Goal: Transaction & Acquisition: Download file/media

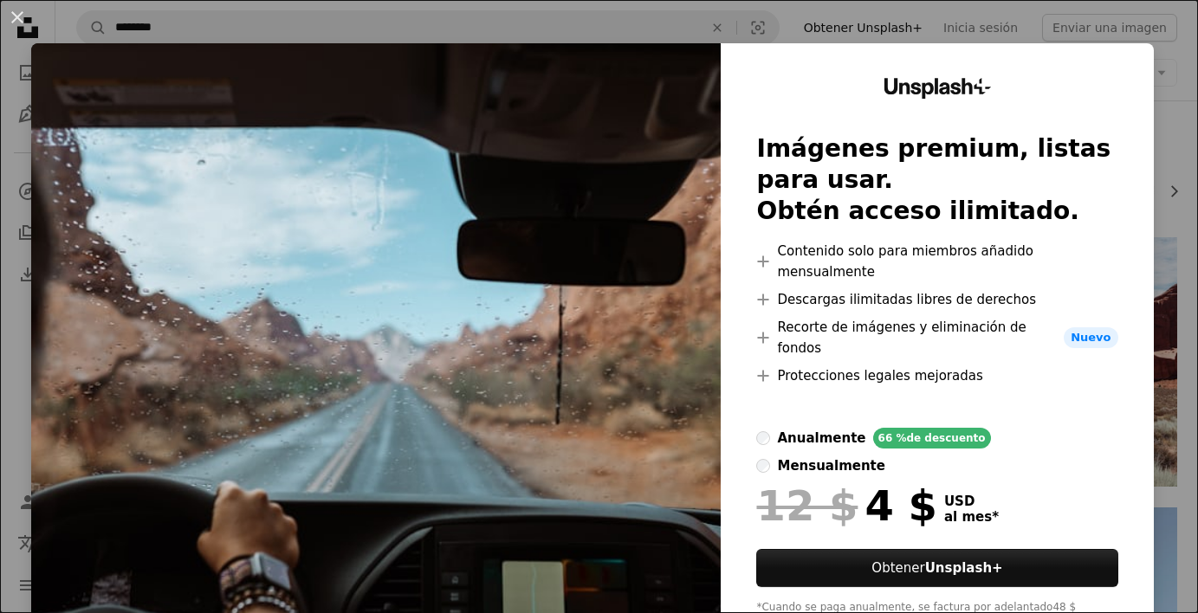
scroll to position [330, 0]
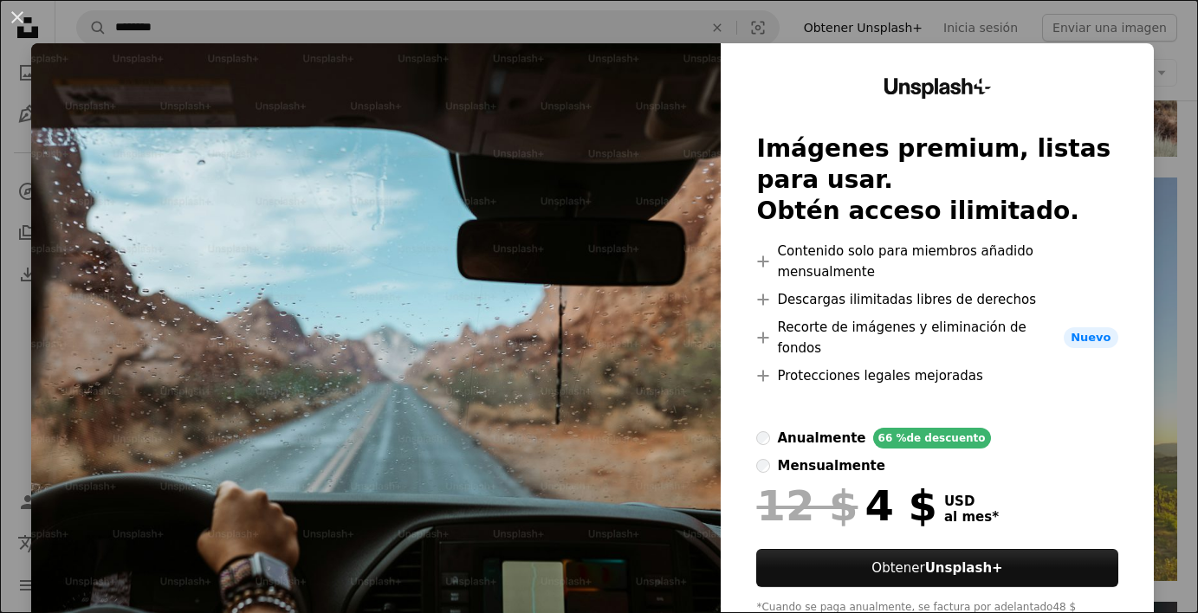
click at [1165, 69] on div "An X shape Unsplash+ Imágenes premium, listas para usar. Obtén acceso ilimitado…" at bounding box center [599, 306] width 1198 height 613
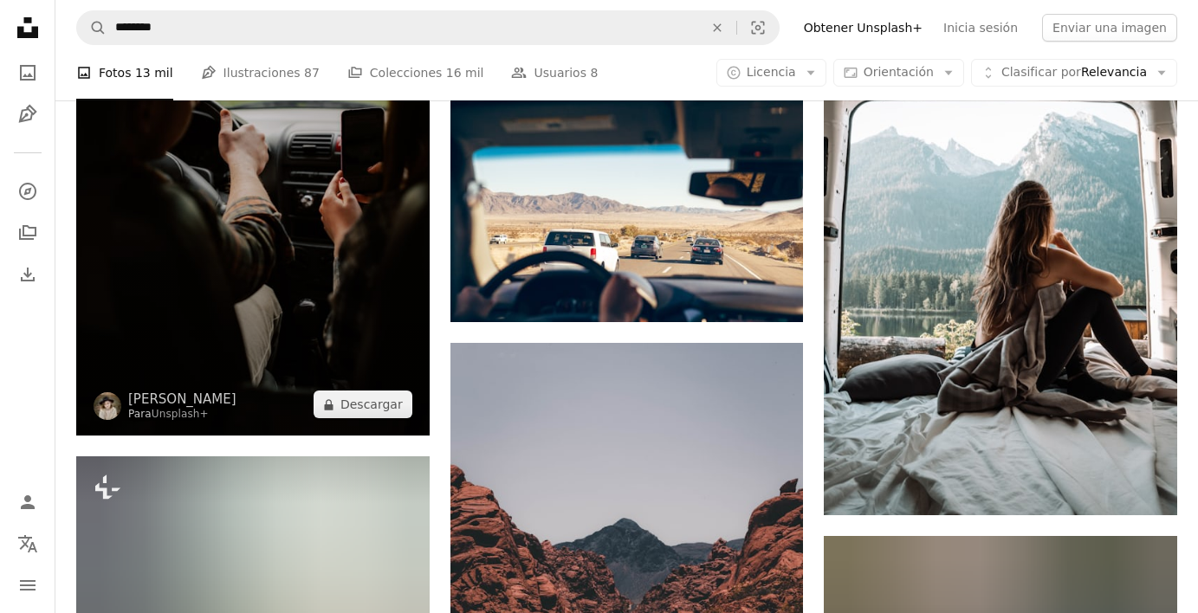
scroll to position [5872, 0]
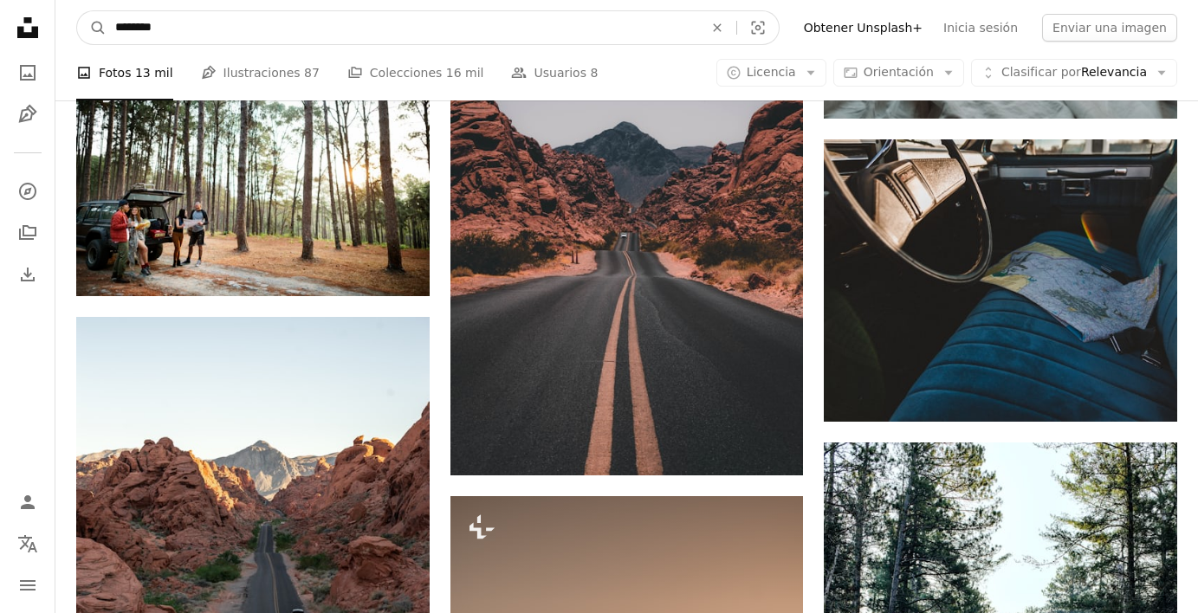
drag, startPoint x: 201, startPoint y: 31, endPoint x: 5, endPoint y: 24, distance: 195.9
type input "*********"
click at [92, 28] on button "A magnifying glass" at bounding box center [91, 27] width 29 height 33
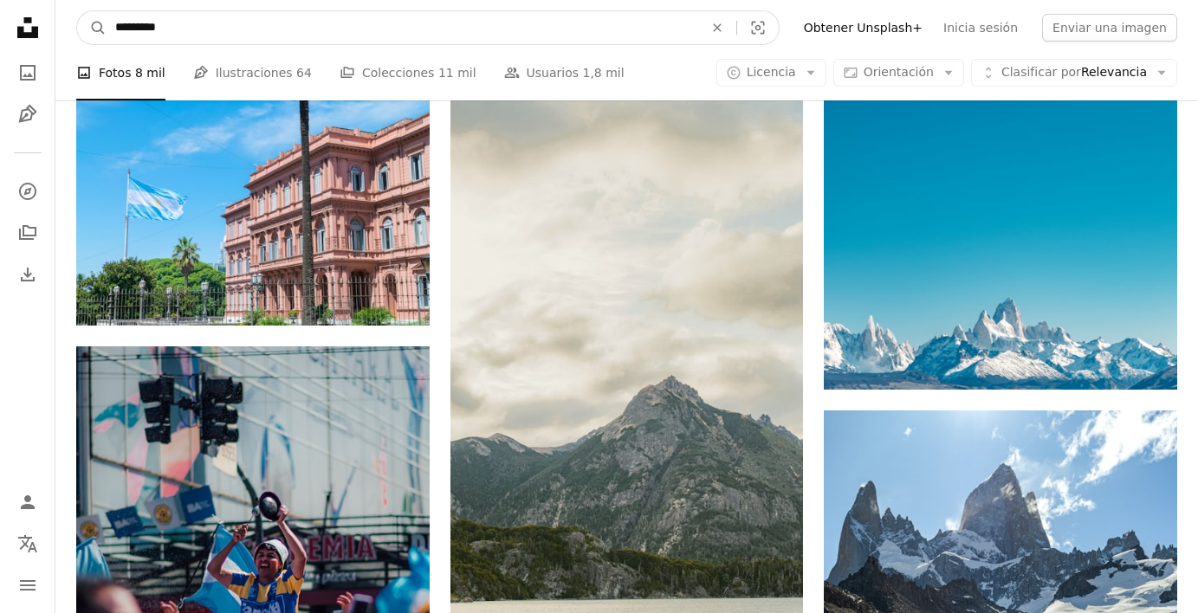
scroll to position [20184, 0]
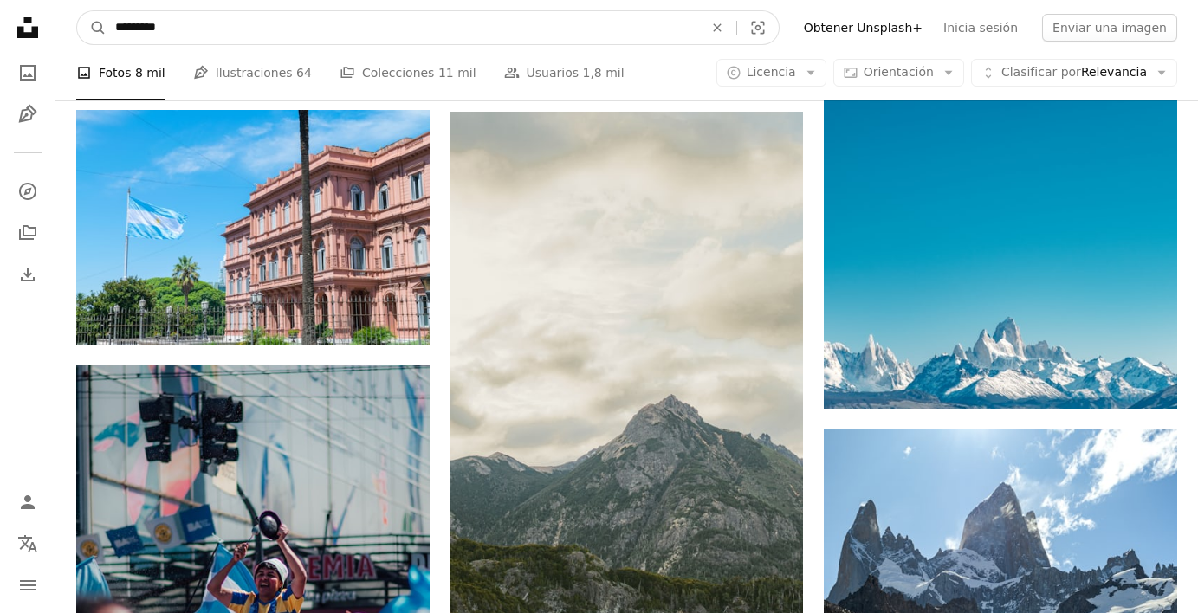
drag, startPoint x: 346, startPoint y: 34, endPoint x: -6, endPoint y: -7, distance: 354.1
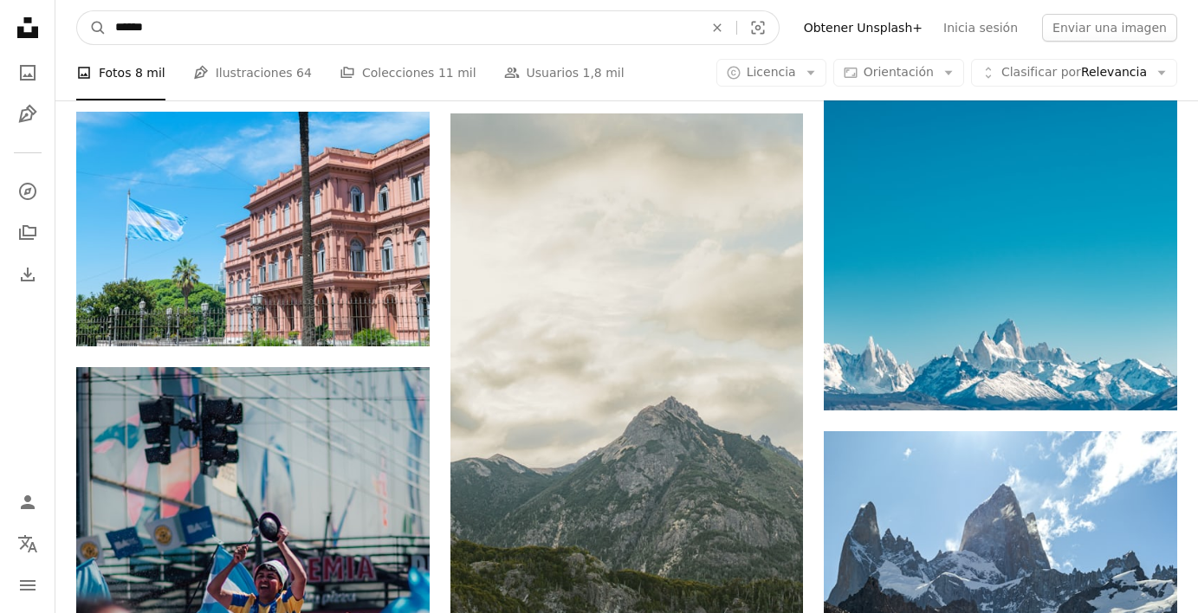
type input "*******"
click at [92, 28] on button "A magnifying glass" at bounding box center [91, 27] width 29 height 33
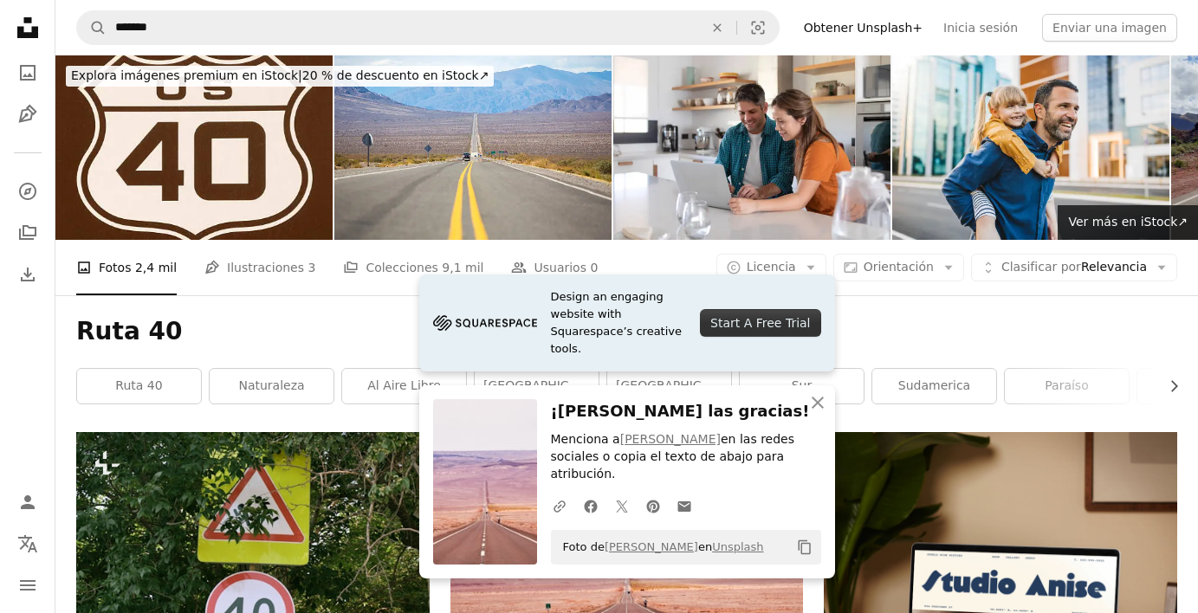
click at [805, 543] on icon "Copy content" at bounding box center [805, 548] width 16 height 16
click at [818, 413] on icon "An X shape" at bounding box center [817, 402] width 21 height 21
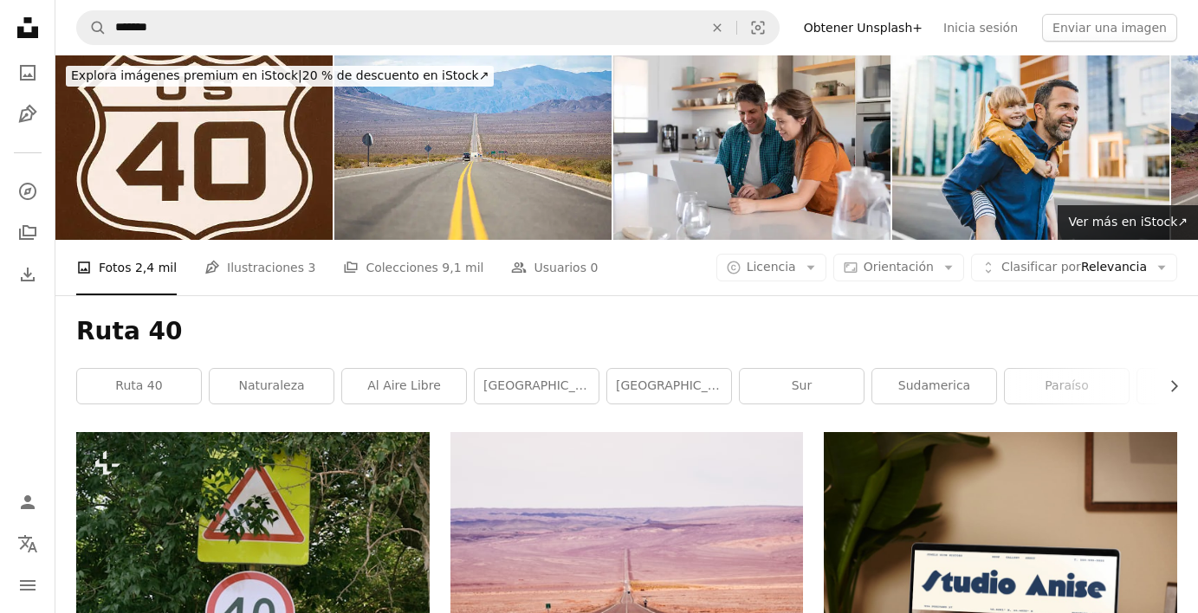
click at [817, 419] on icon "An X shape" at bounding box center [817, 420] width 21 height 21
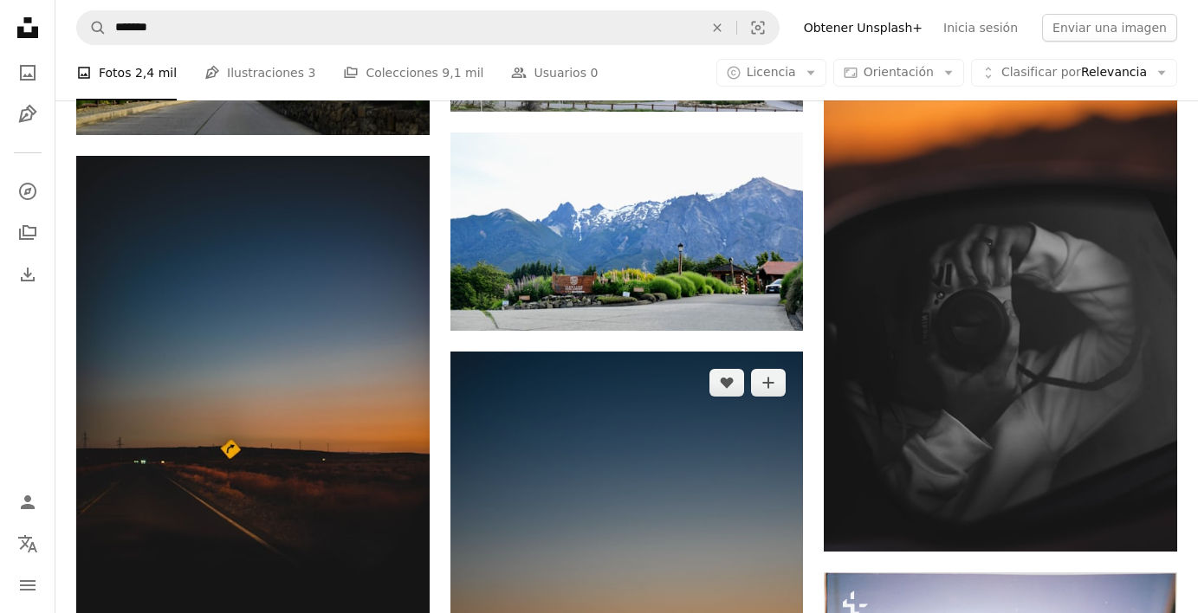
scroll to position [2112, 0]
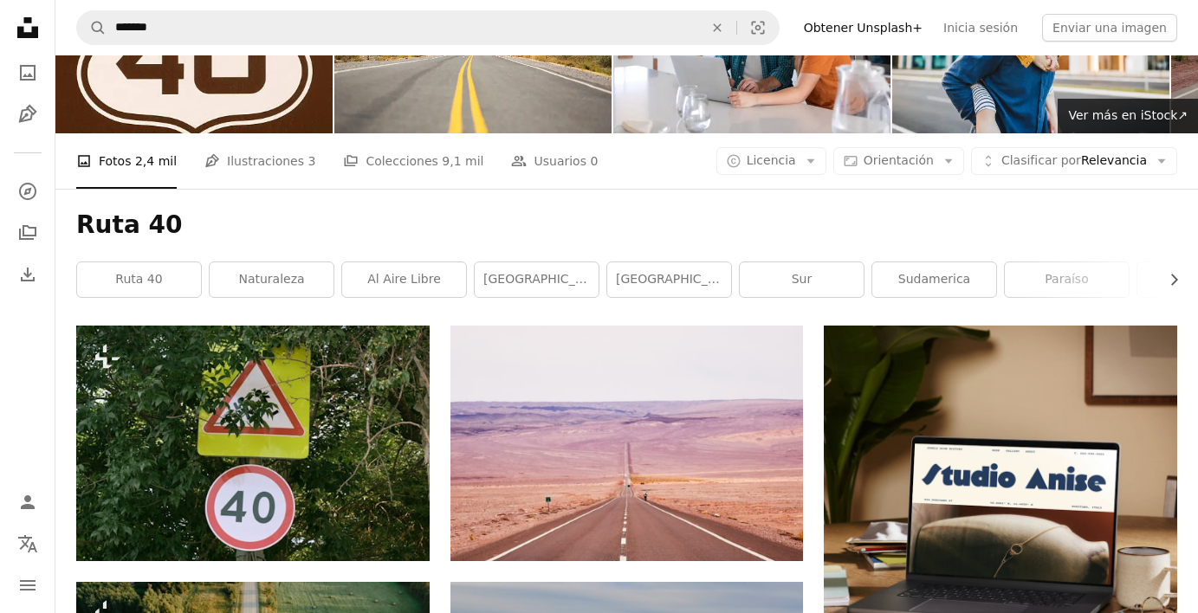
scroll to position [0, 0]
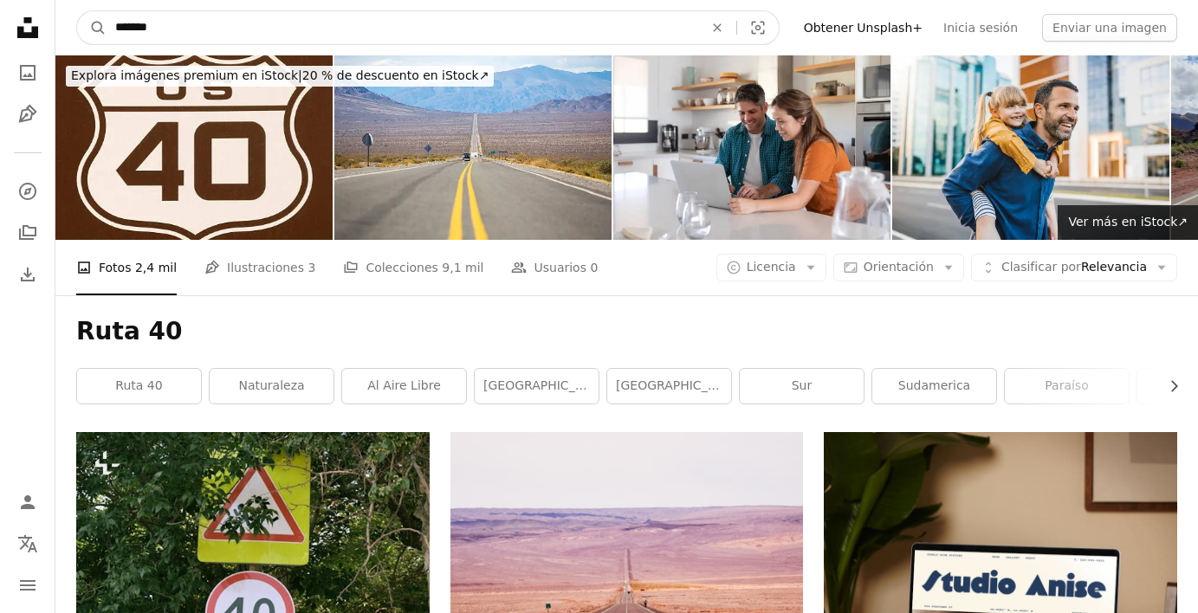
drag, startPoint x: 179, startPoint y: 31, endPoint x: -6, endPoint y: 23, distance: 185.6
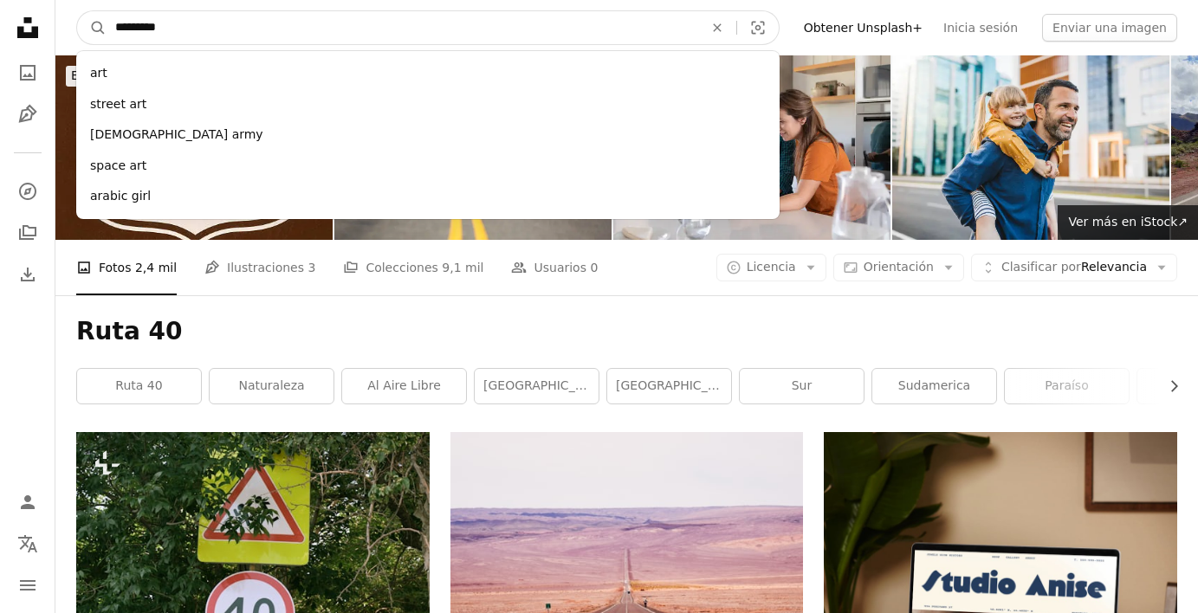
type input "*********"
click at [92, 28] on button "A magnifying glass" at bounding box center [91, 27] width 29 height 33
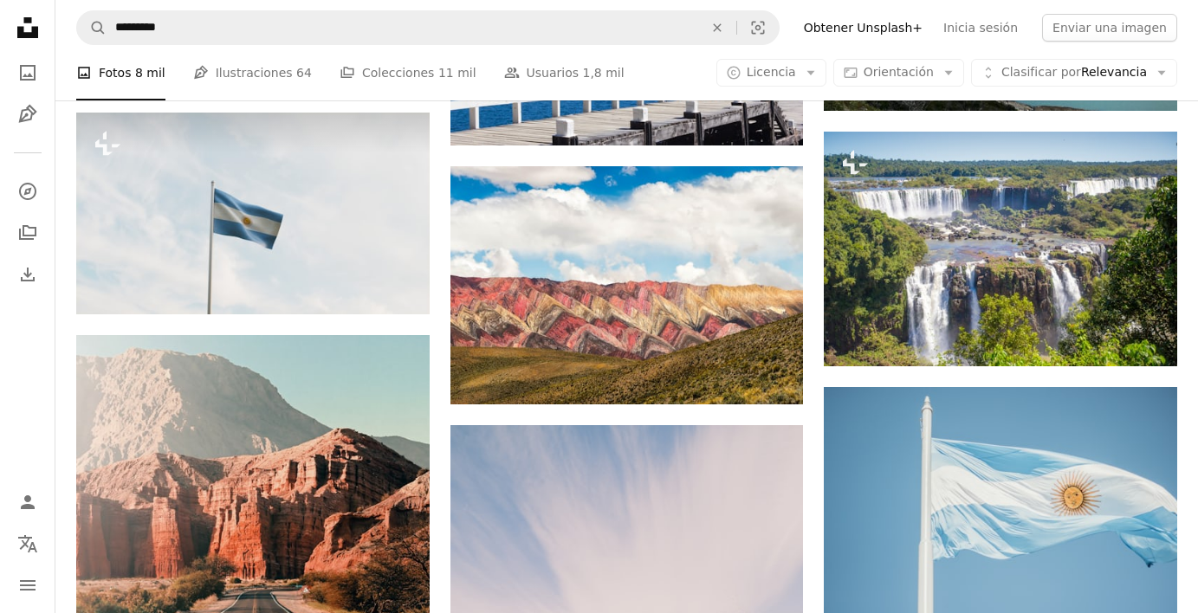
scroll to position [1043, 0]
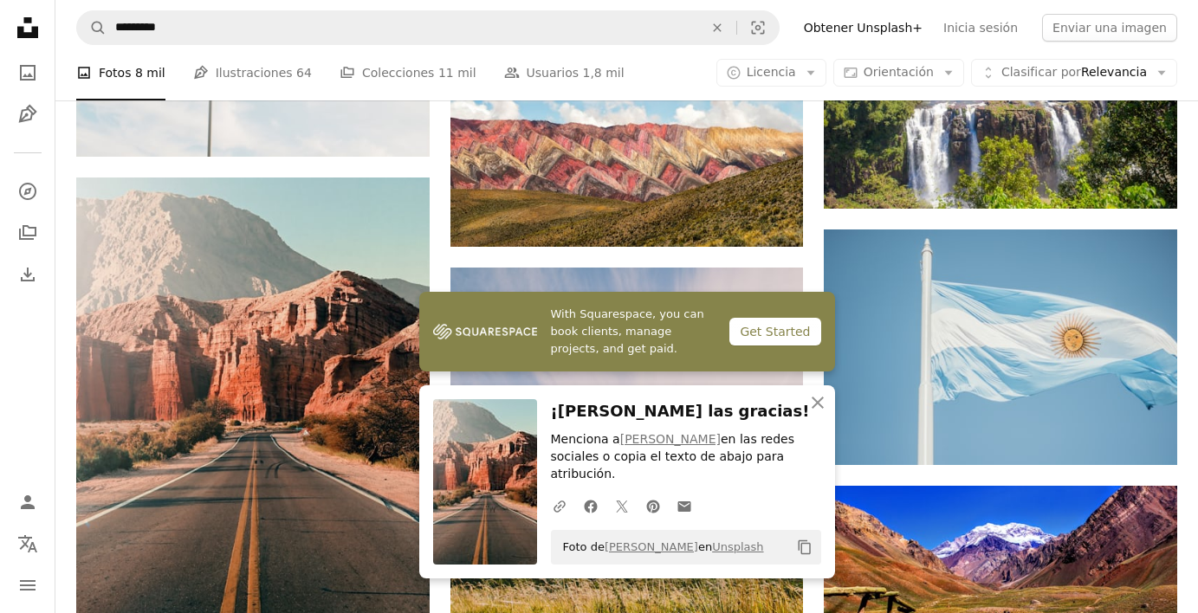
scroll to position [1341, 0]
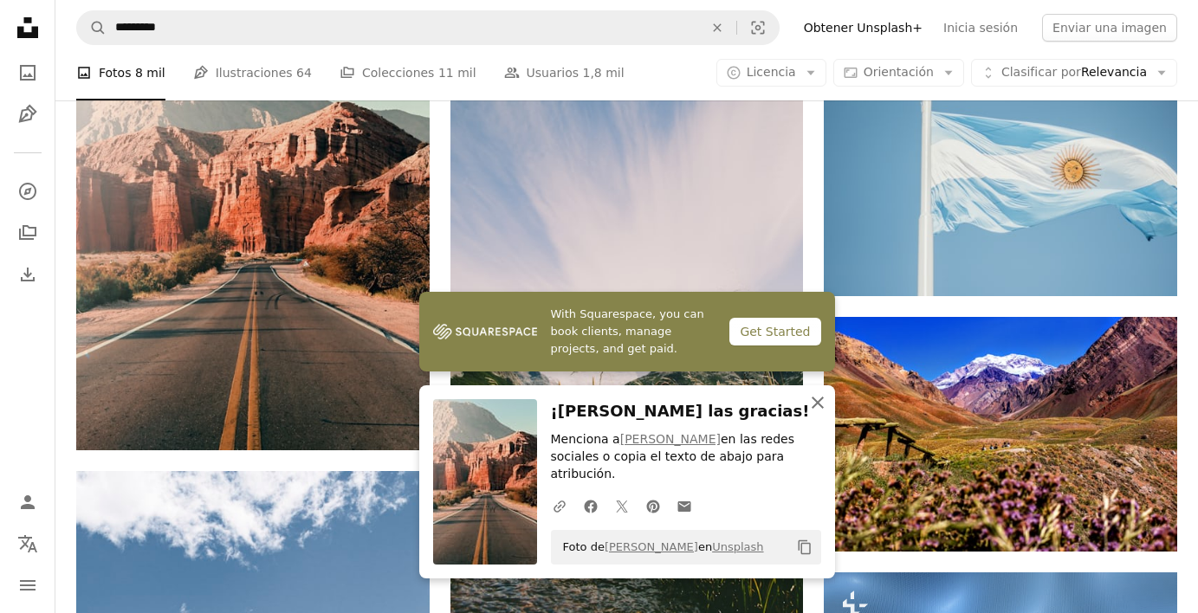
click at [810, 413] on icon "An X shape" at bounding box center [817, 402] width 21 height 21
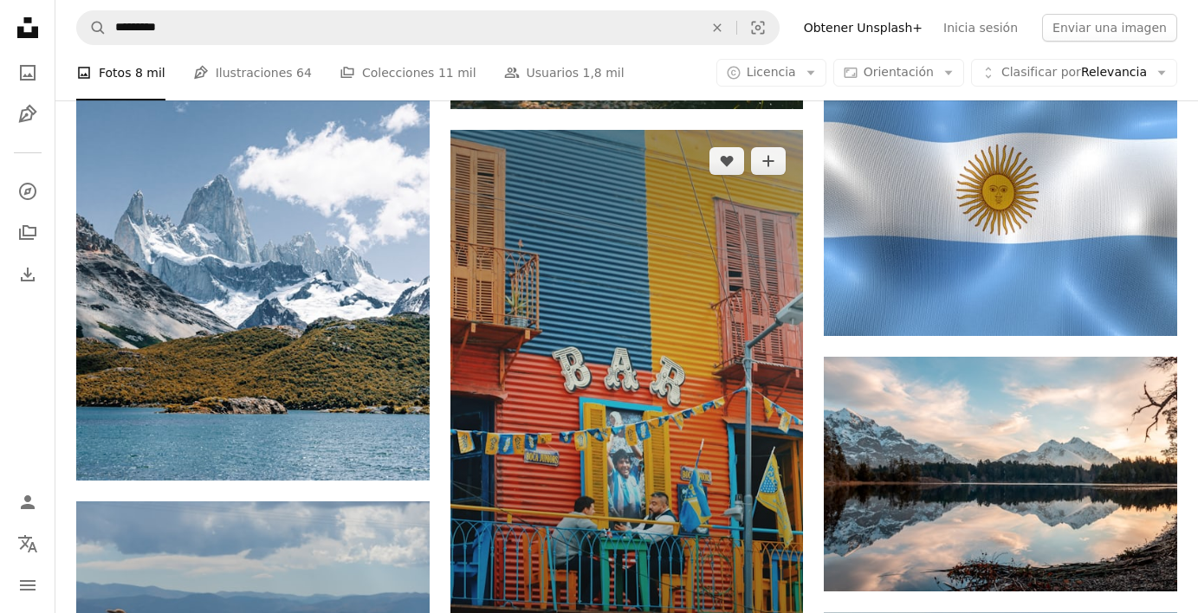
scroll to position [2168, 0]
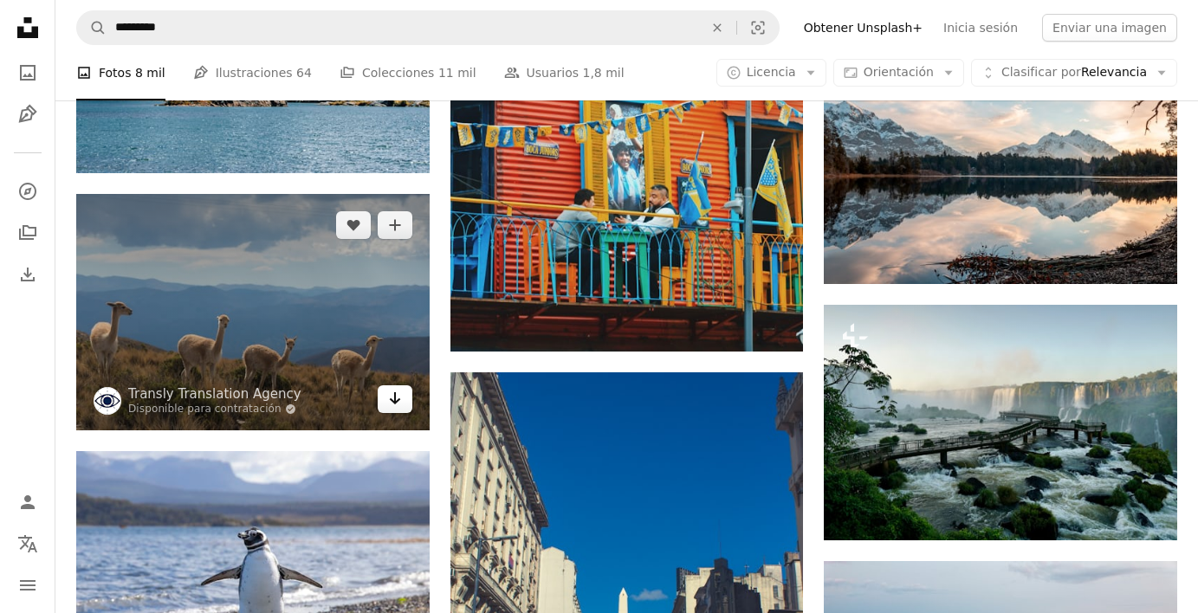
click at [401, 388] on icon "Arrow pointing down" at bounding box center [395, 398] width 14 height 21
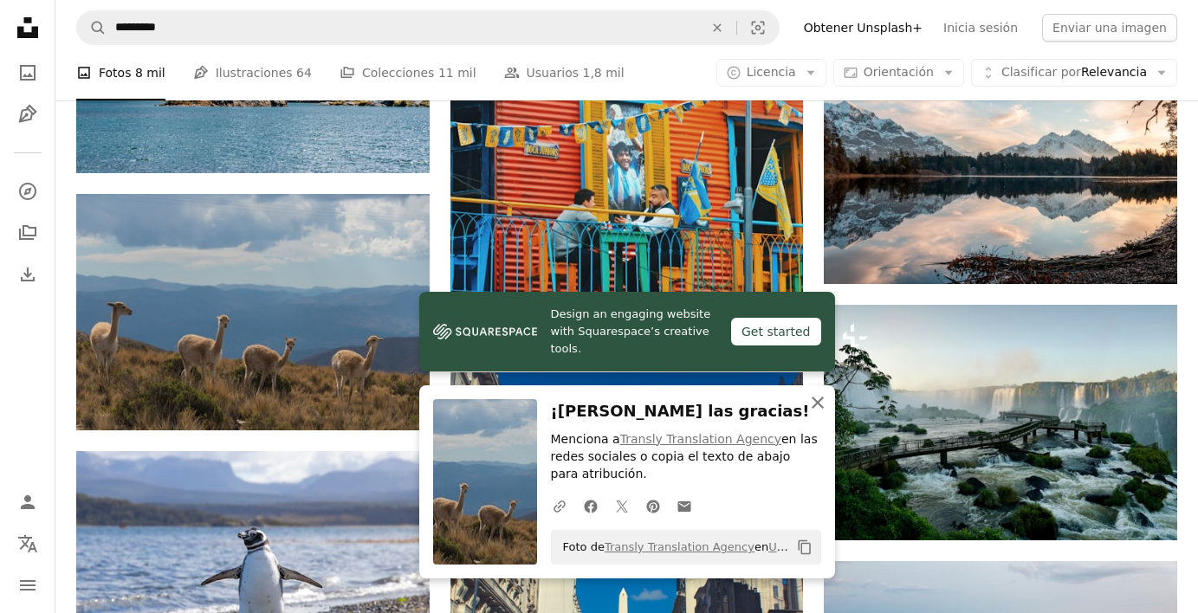
click at [813, 409] on icon "An X shape" at bounding box center [817, 402] width 21 height 21
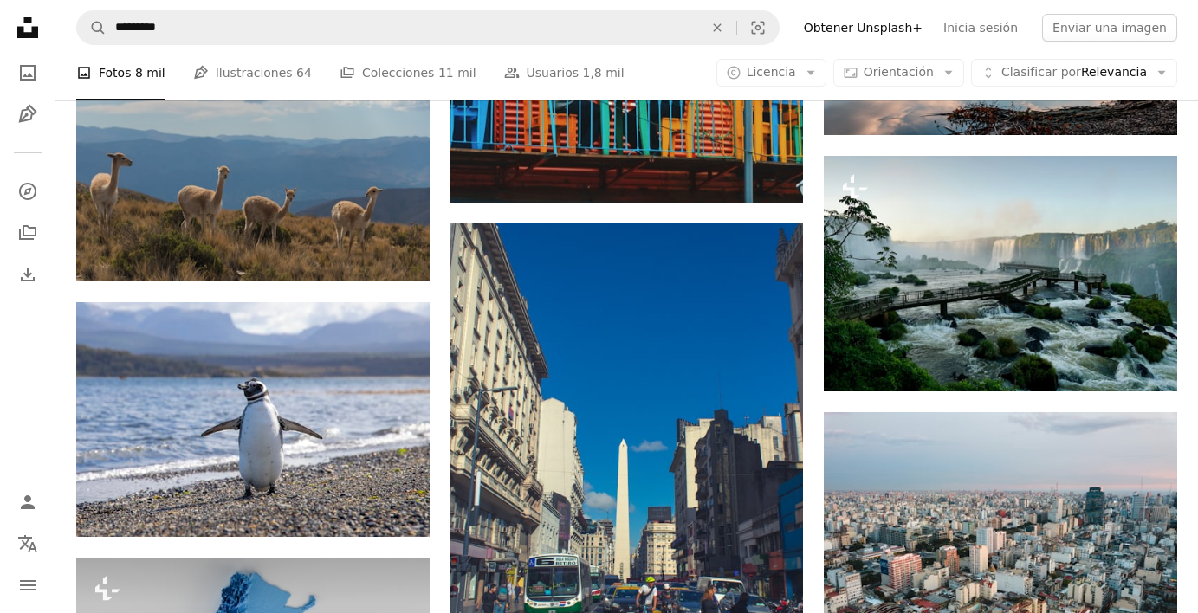
scroll to position [2458, 0]
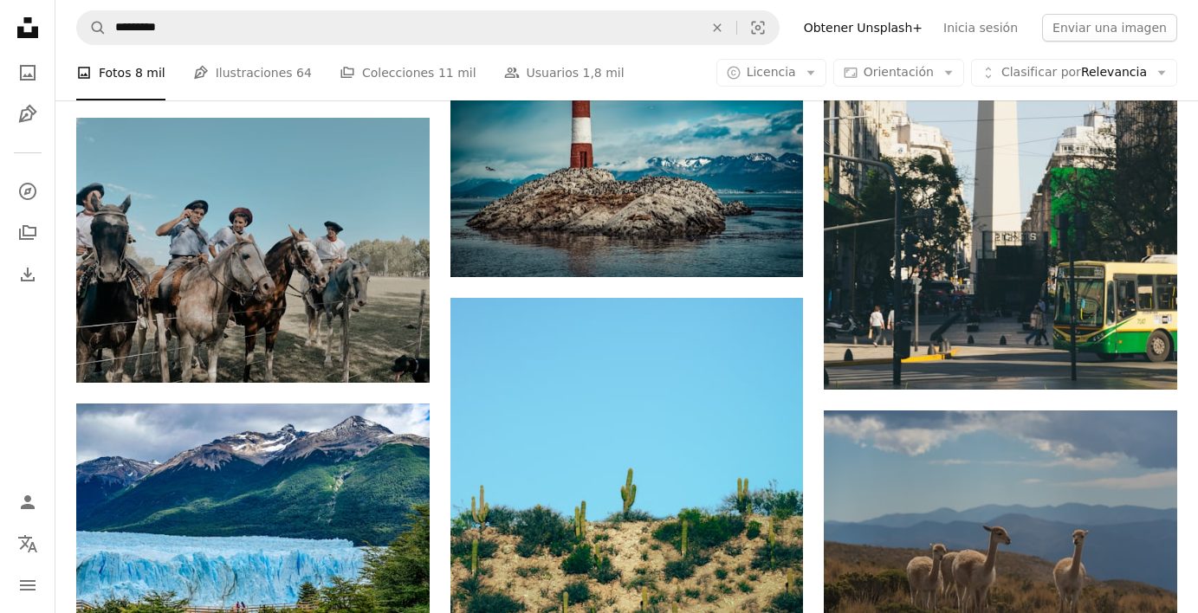
scroll to position [4877, 0]
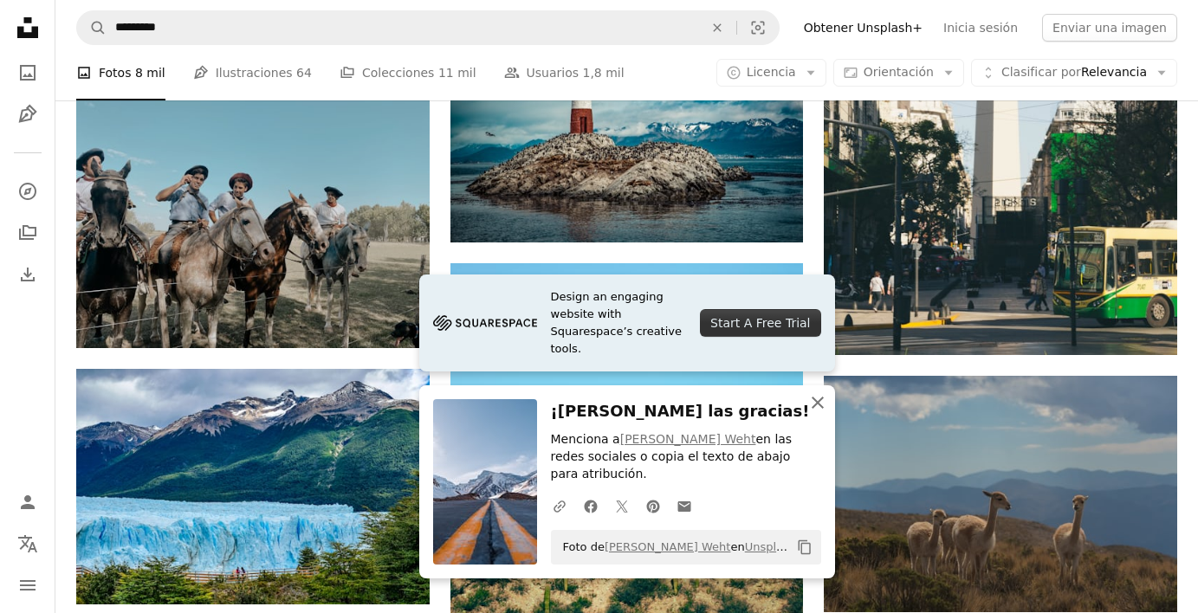
click at [822, 405] on icon "An X shape" at bounding box center [817, 402] width 21 height 21
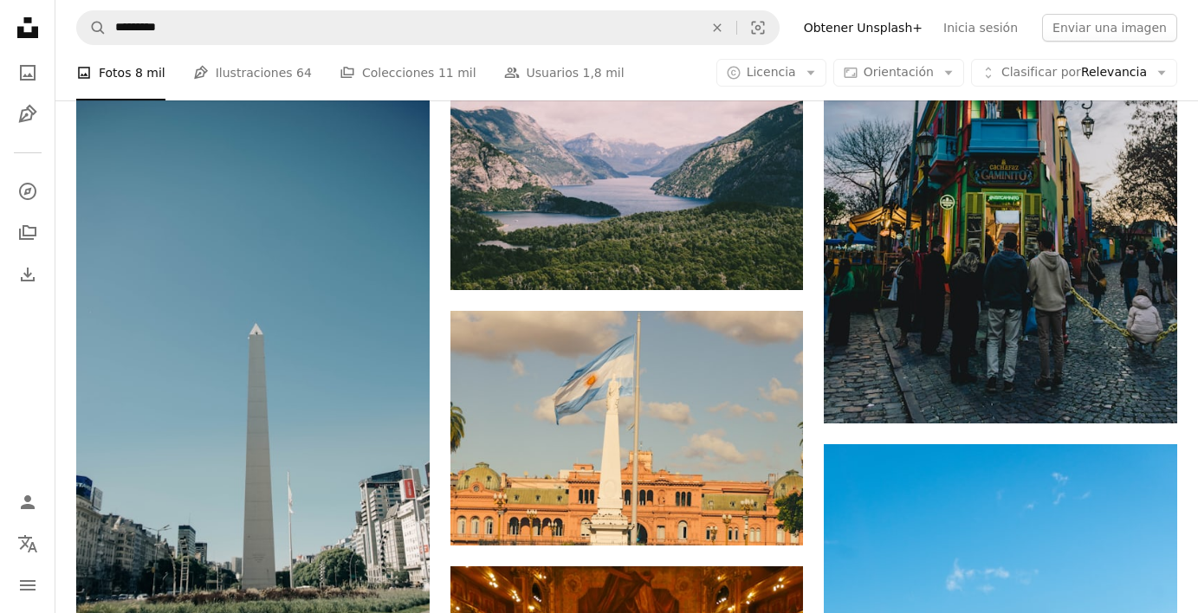
scroll to position [7254, 0]
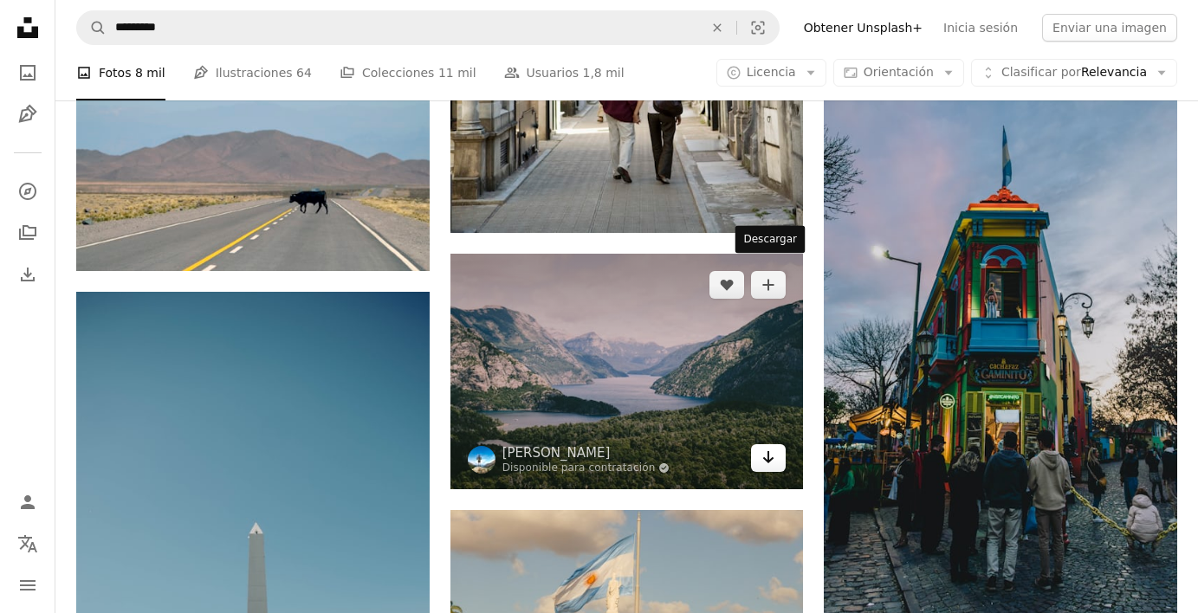
click at [763, 447] on icon "Arrow pointing down" at bounding box center [769, 457] width 14 height 21
